Goal: Entertainment & Leisure: Consume media (video, audio)

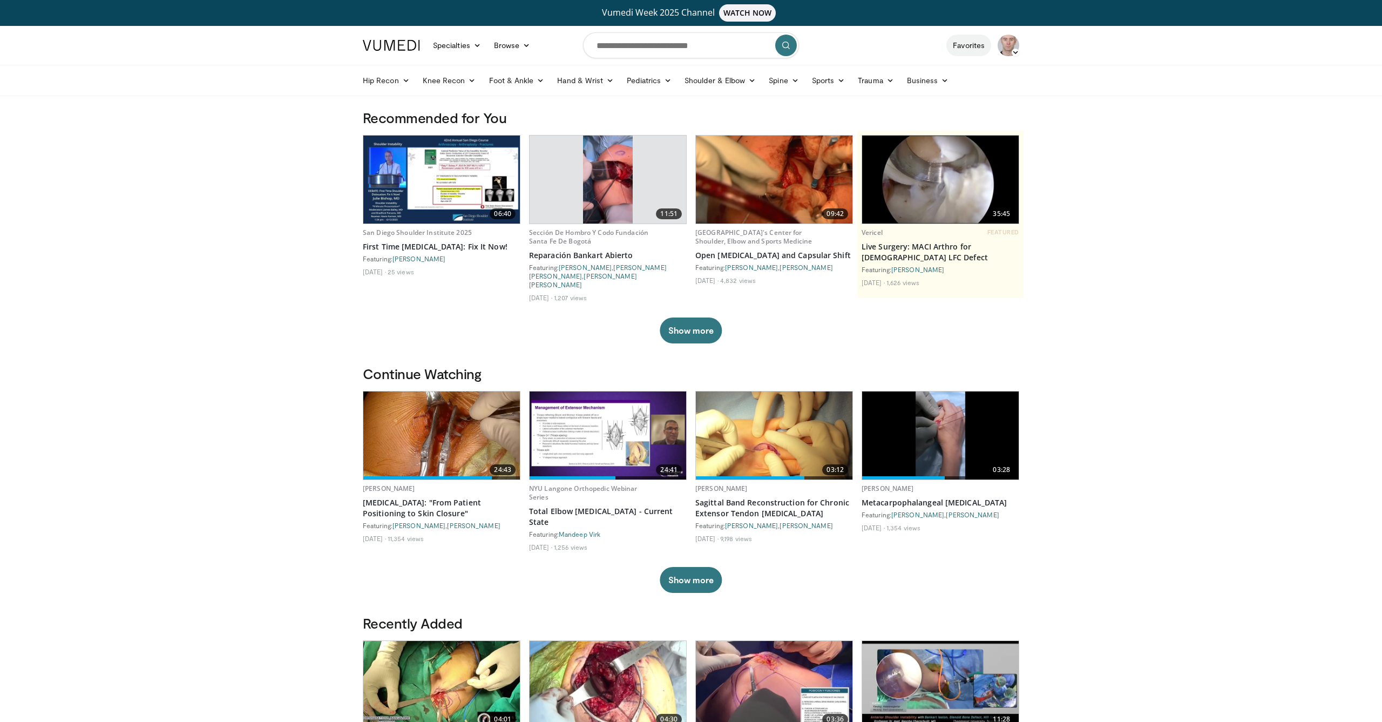
click at [970, 51] on link "Favorites" at bounding box center [969, 46] width 45 height 22
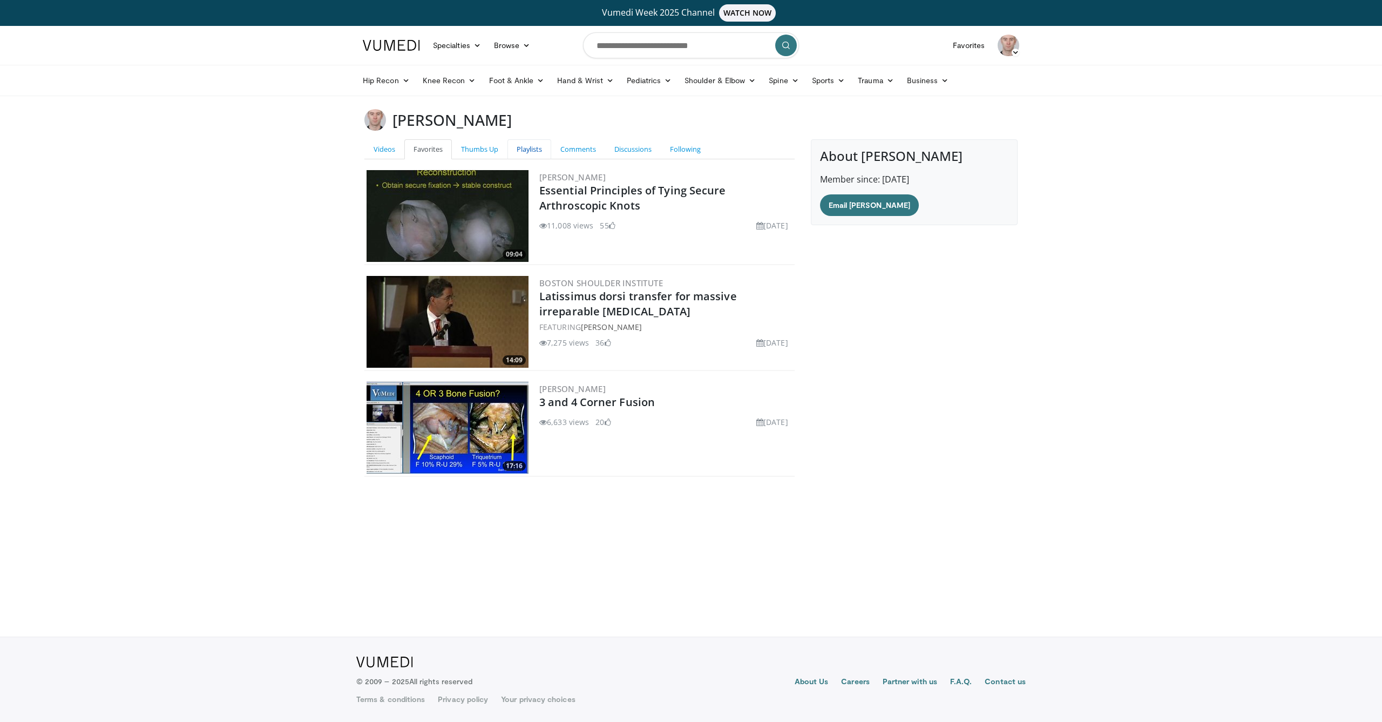
click at [530, 154] on link "Playlists" at bounding box center [530, 149] width 44 height 20
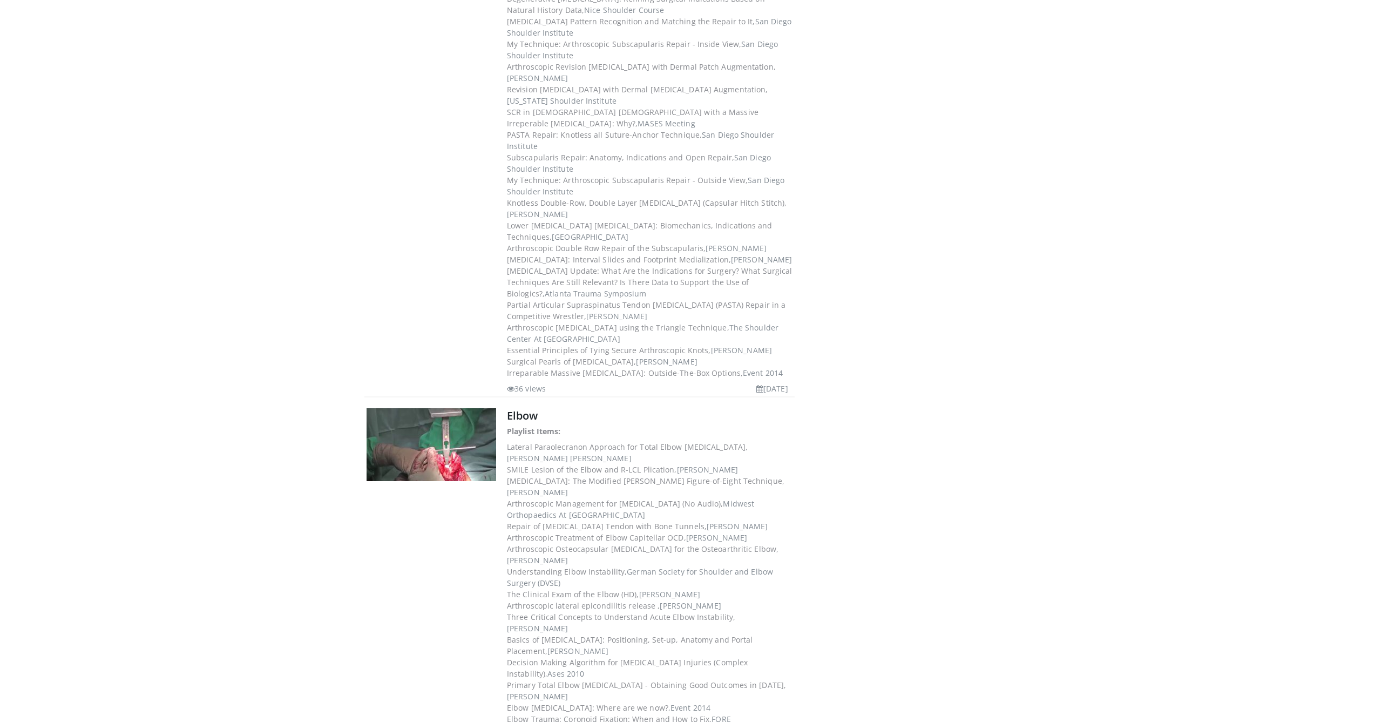
scroll to position [1762, 0]
click at [519, 407] on link "Elbow" at bounding box center [522, 414] width 31 height 15
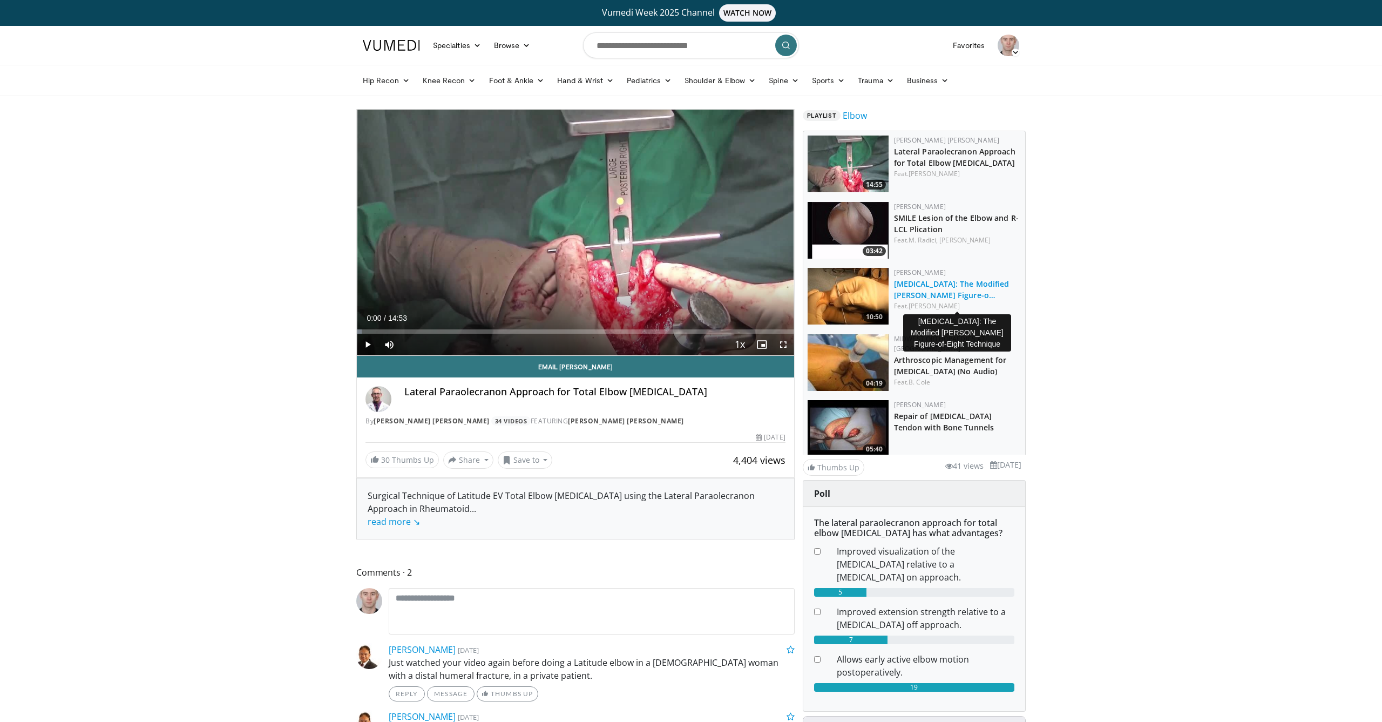
click at [962, 298] on link "[MEDICAL_DATA]: The Modified [PERSON_NAME] Figure-o…" at bounding box center [952, 290] width 116 height 22
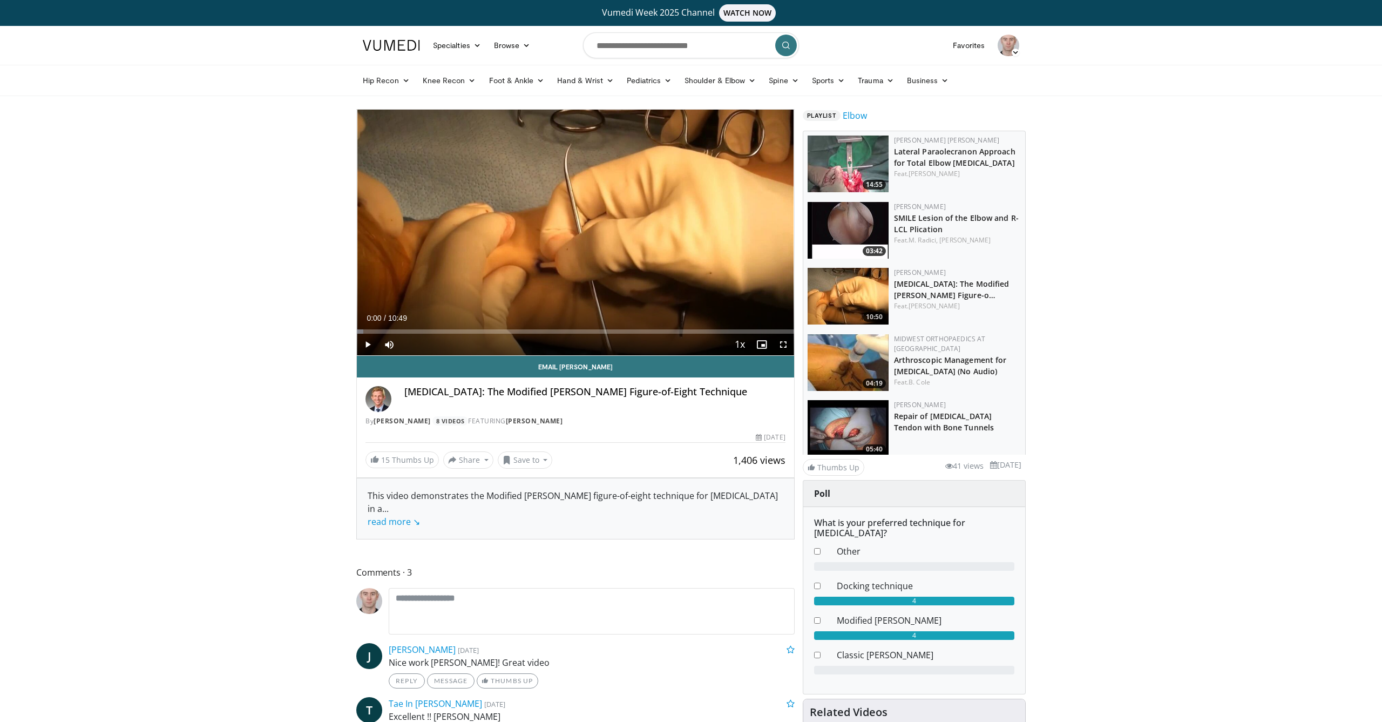
click at [364, 346] on span "Video Player" at bounding box center [368, 345] width 22 height 22
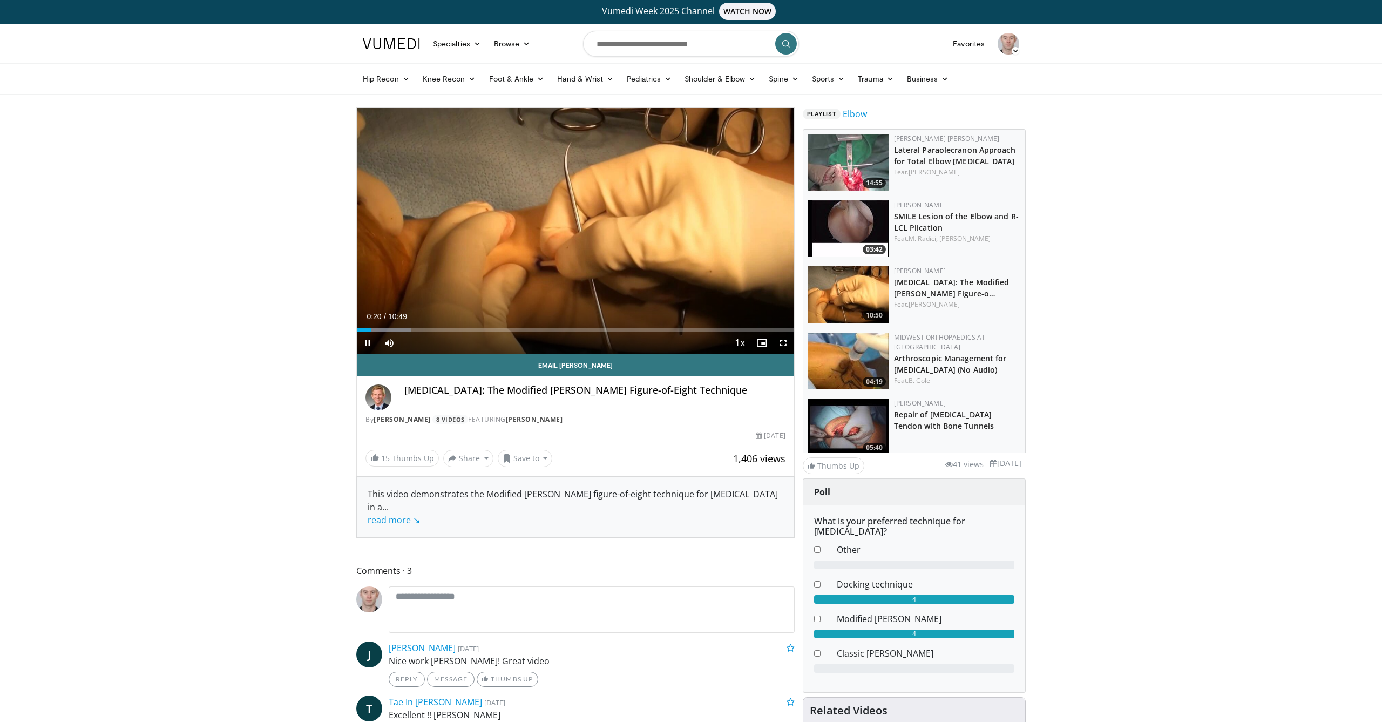
click at [786, 345] on span "Video Player" at bounding box center [784, 343] width 22 height 22
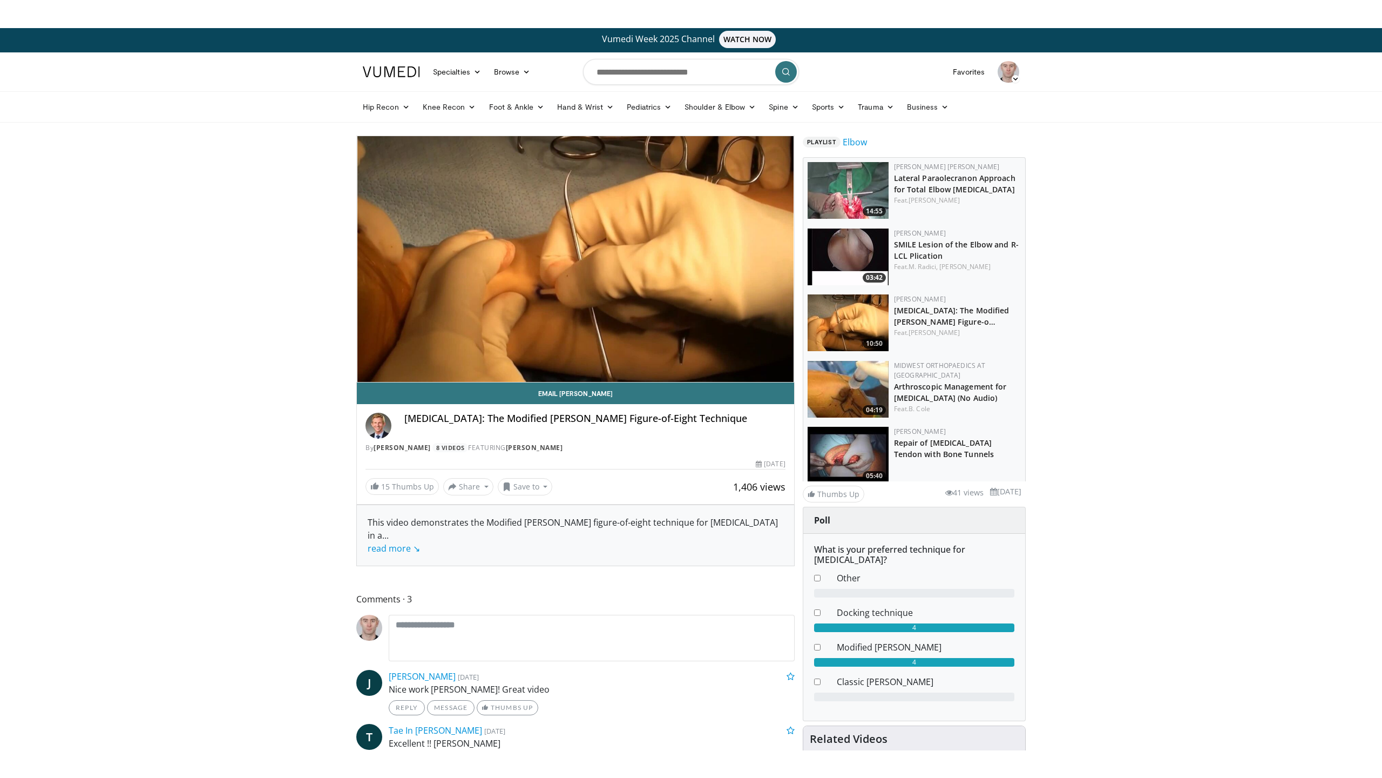
scroll to position [2, 0]
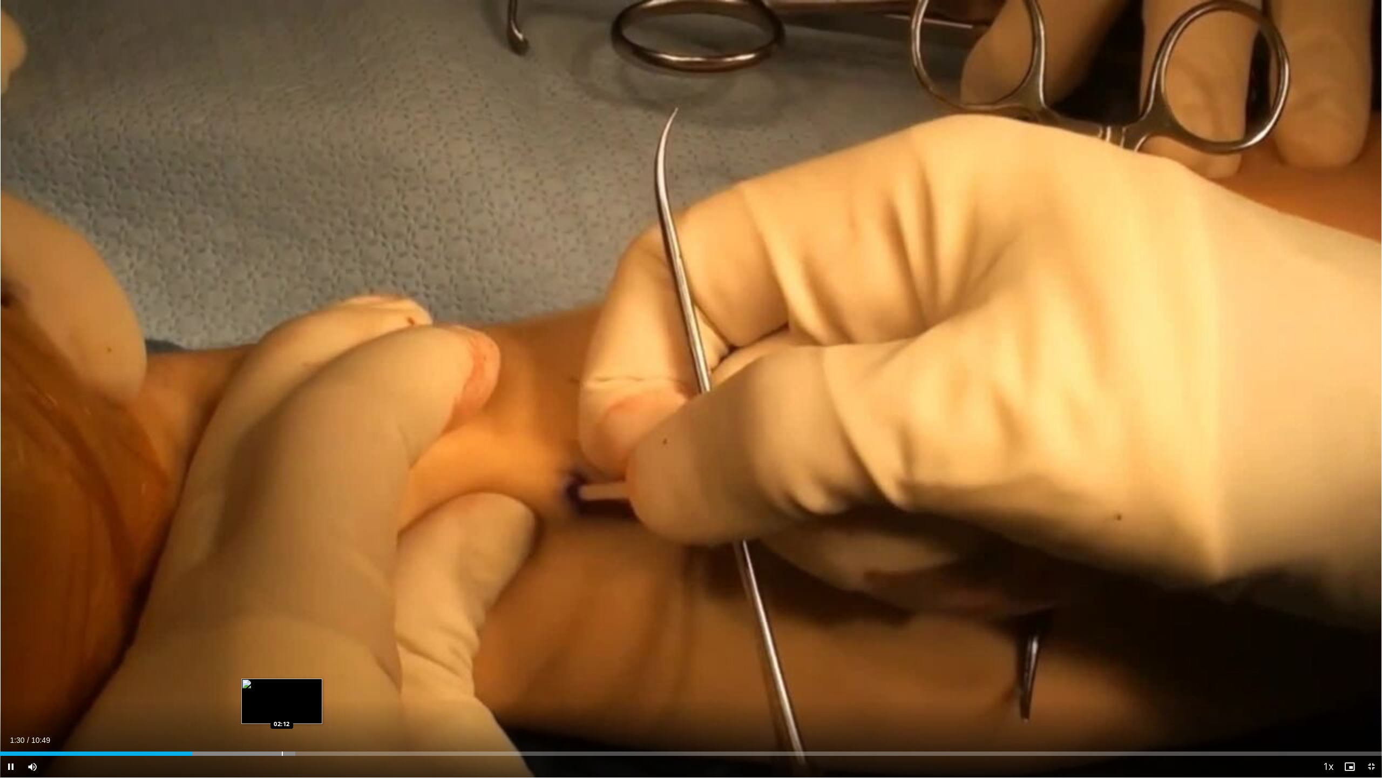
click at [282, 721] on div "Progress Bar" at bounding box center [282, 753] width 1 height 4
click at [201, 721] on div "Progress Bar" at bounding box center [201, 753] width 1 height 4
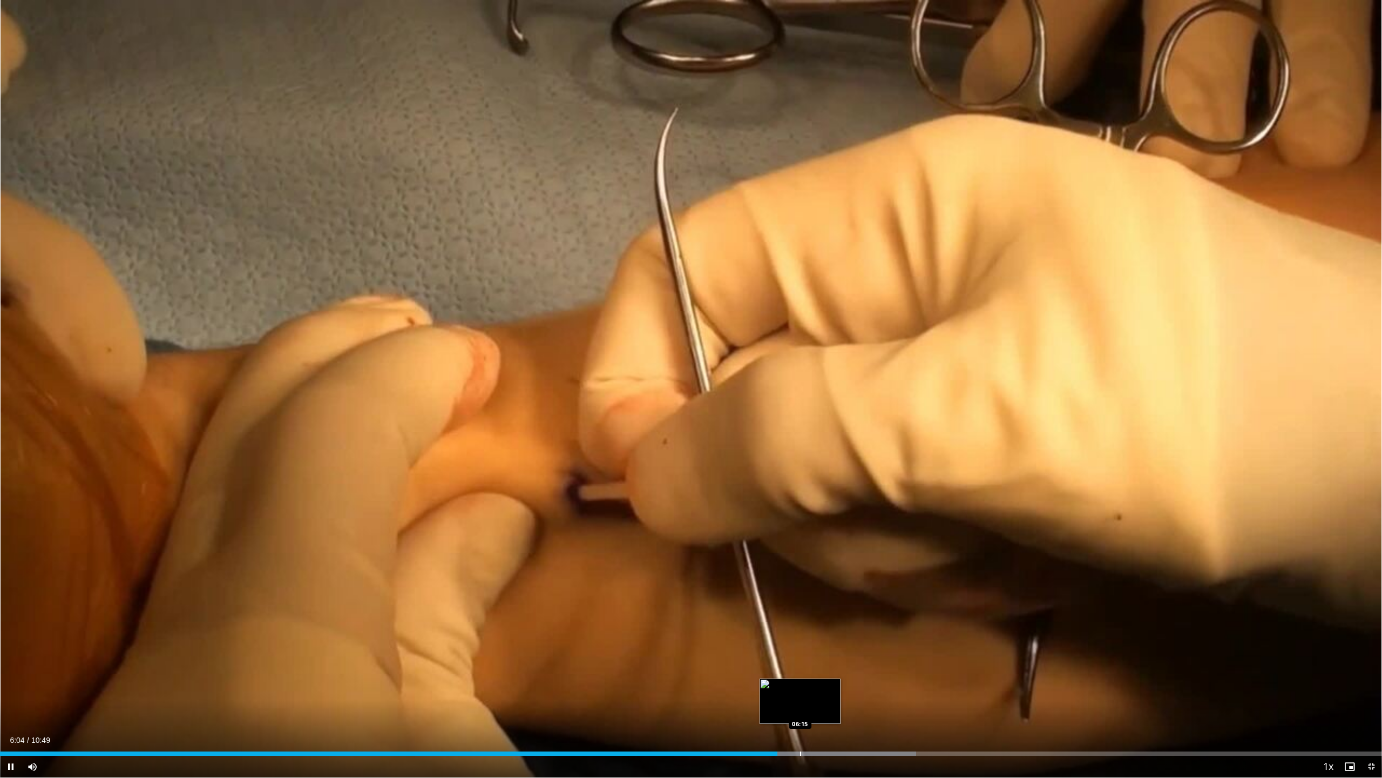
click at [800, 721] on div "Loaded : 66.30% 06:05 06:15" at bounding box center [691, 750] width 1382 height 10
click at [826, 721] on div "Progress Bar" at bounding box center [826, 753] width 1 height 4
click at [874, 721] on div "Progress Bar" at bounding box center [874, 753] width 1 height 4
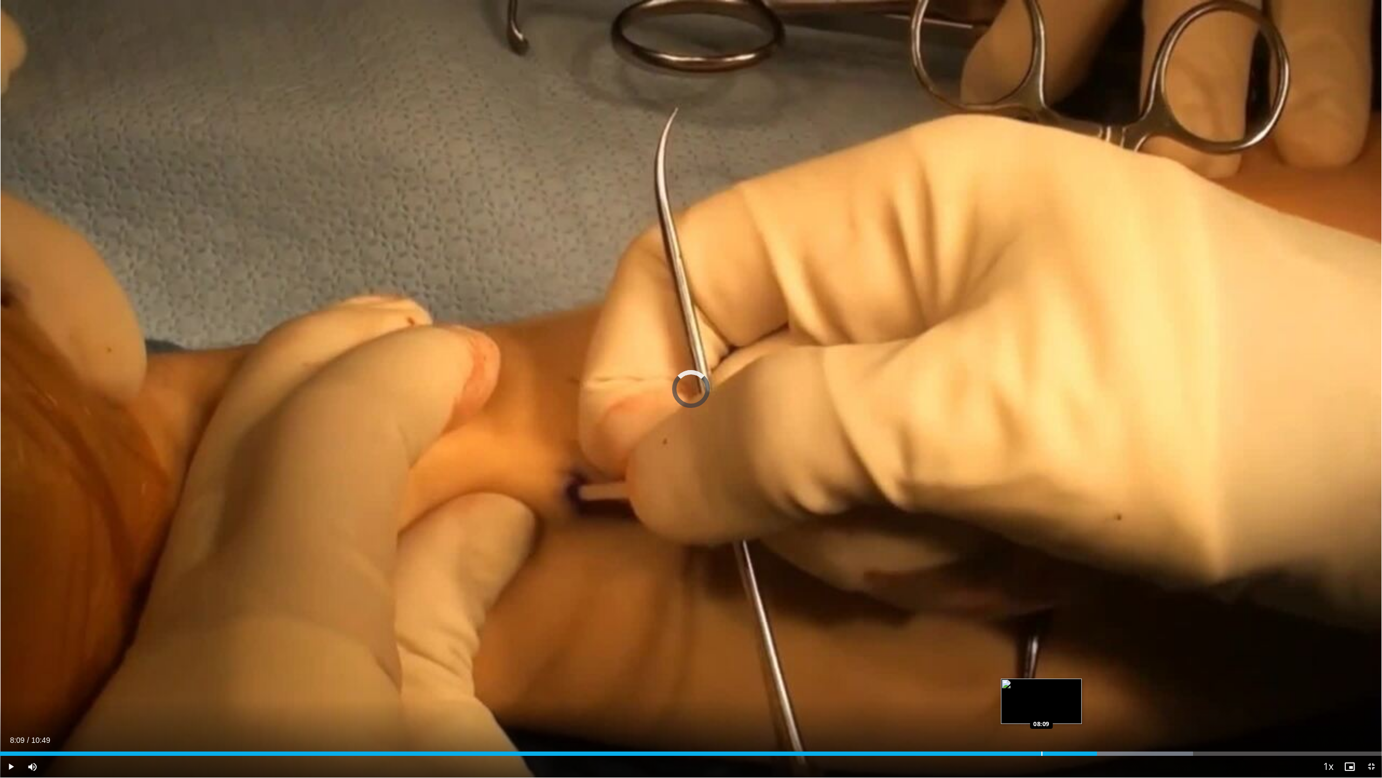
click at [1042, 721] on div "Progress Bar" at bounding box center [1042, 753] width 1 height 4
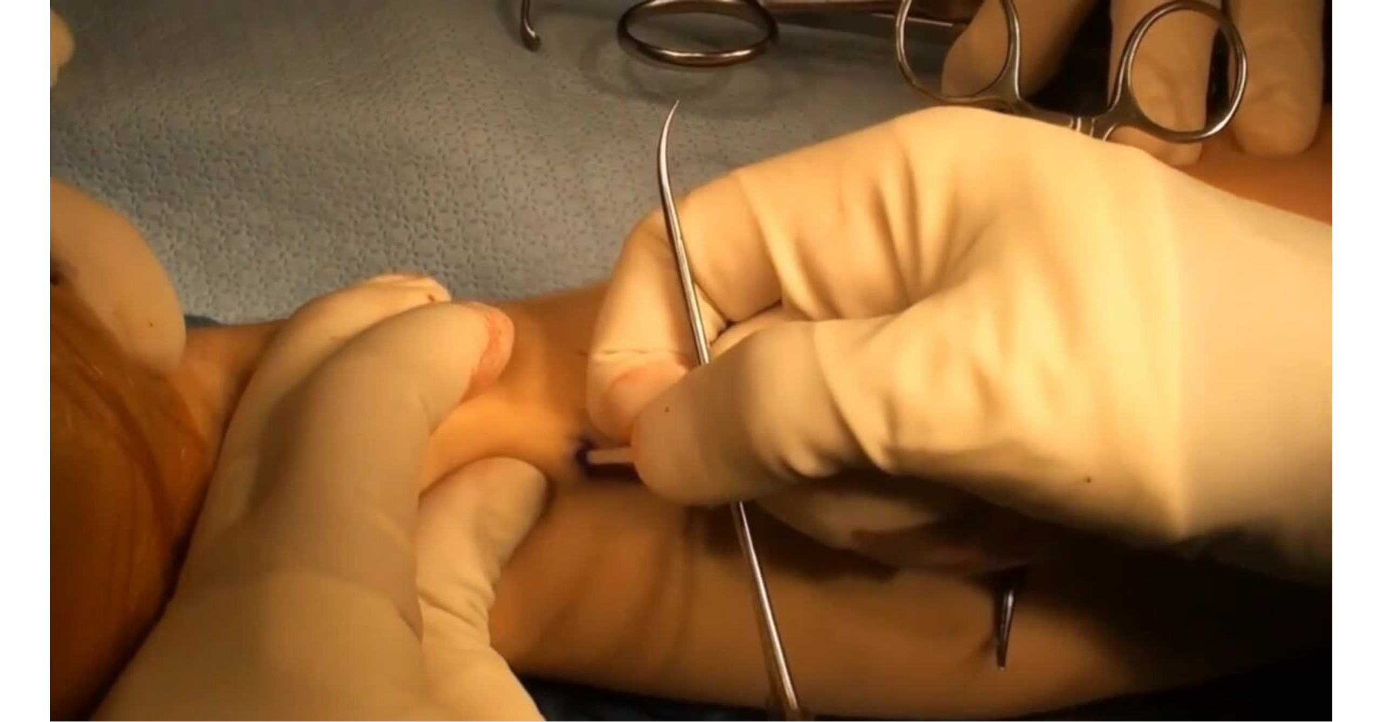
scroll to position [3, 0]
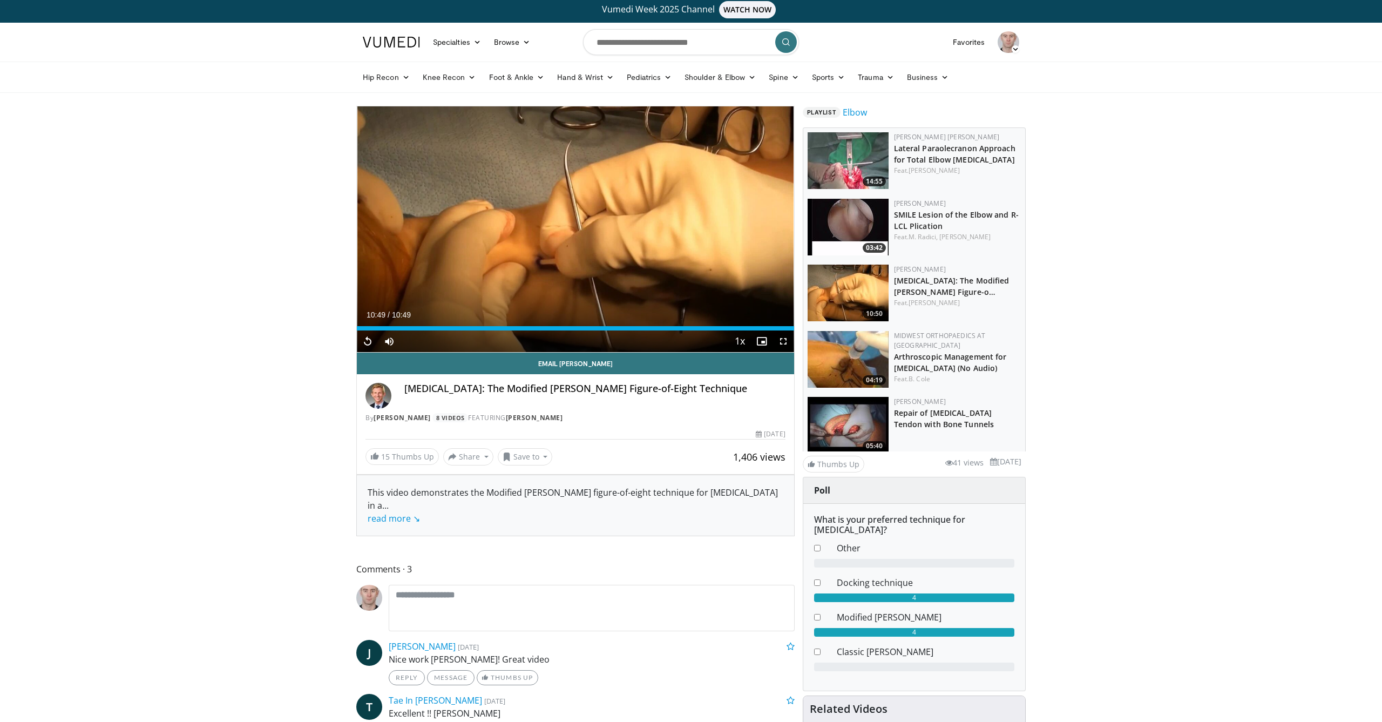
click at [370, 340] on span "Video Player" at bounding box center [368, 341] width 22 height 22
